Goal: Check status: Check status

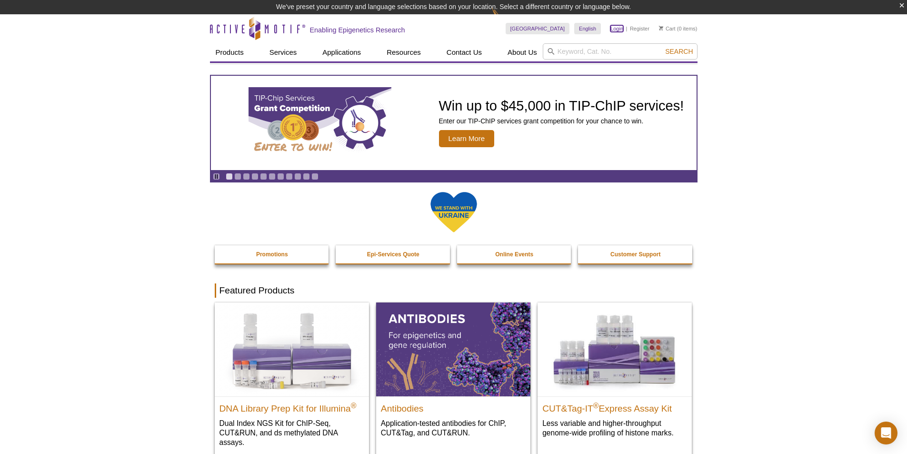
click at [615, 28] on link "Login" at bounding box center [617, 28] width 13 height 7
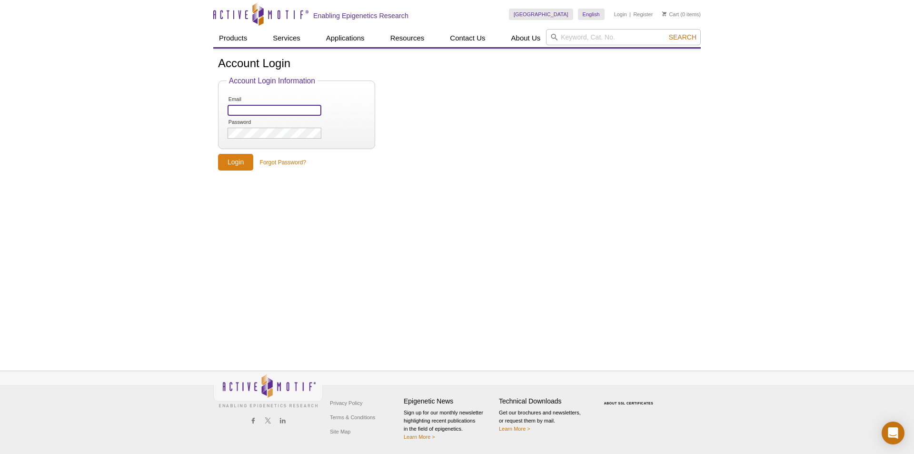
type input "[EMAIL_ADDRESS][DOMAIN_NAME]"
click at [243, 160] on input "Login" at bounding box center [235, 162] width 35 height 17
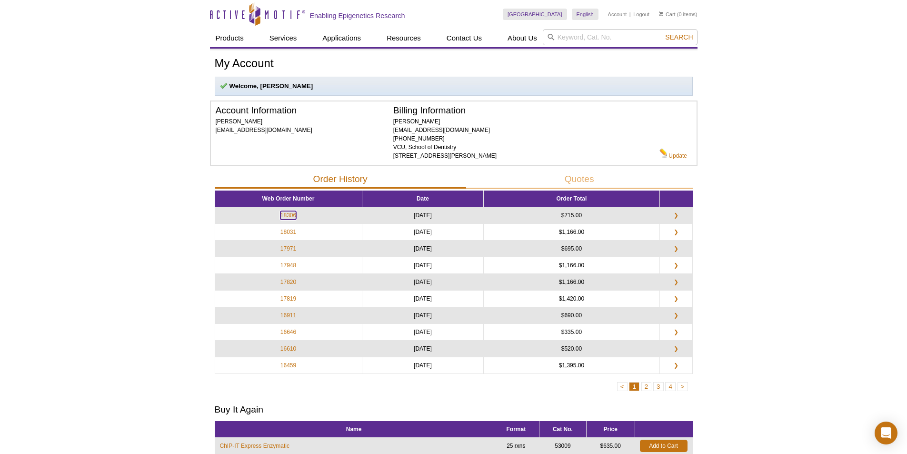
click at [292, 214] on link "18306" at bounding box center [289, 215] width 16 height 9
click at [673, 215] on link "❯" at bounding box center [676, 215] width 16 height 9
